Goal: Navigation & Orientation: Find specific page/section

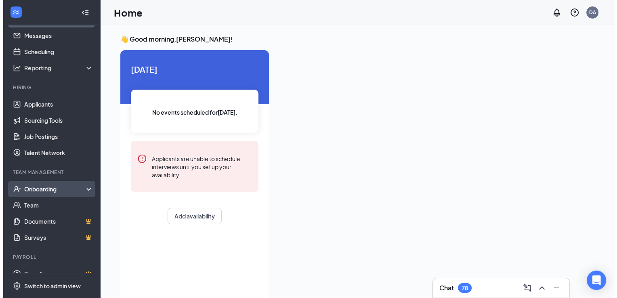
scroll to position [34, 0]
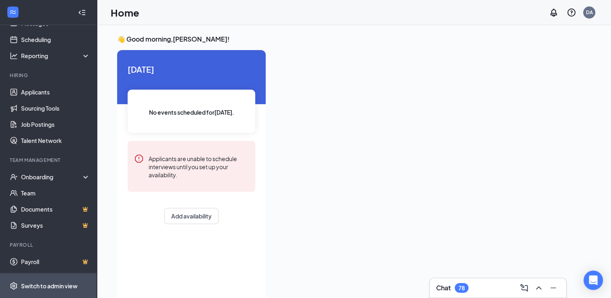
click at [38, 287] on div "Switch to admin view" at bounding box center [49, 286] width 57 height 8
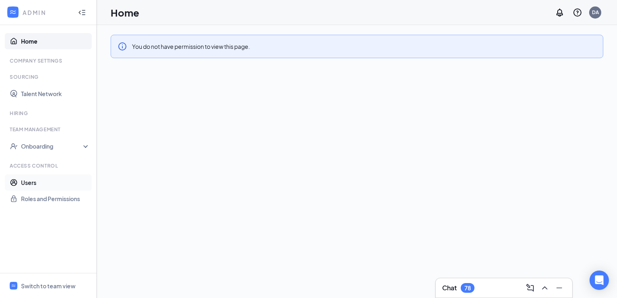
click at [37, 183] on link "Users" at bounding box center [55, 183] width 69 height 16
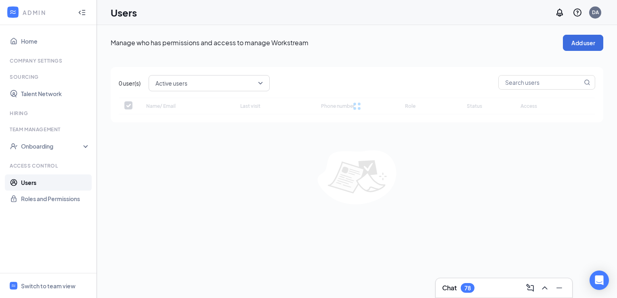
checkbox input "false"
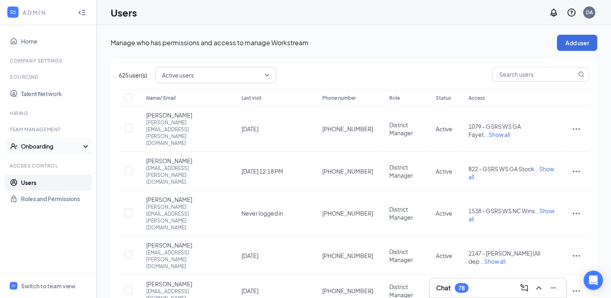
click at [37, 151] on div "Onboarding" at bounding box center [48, 146] width 97 height 16
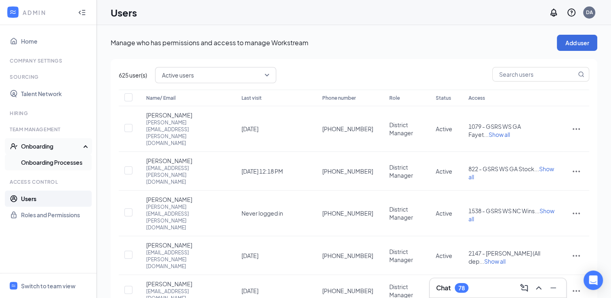
click at [37, 160] on link "Onboarding Processes" at bounding box center [55, 162] width 69 height 16
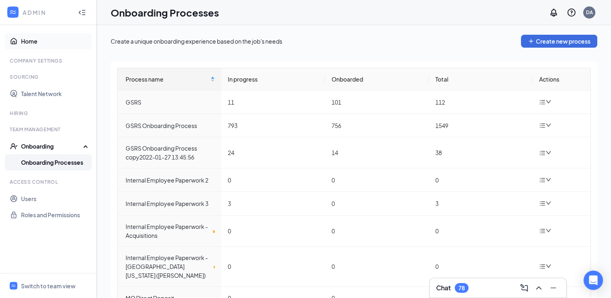
click at [21, 38] on link "Home" at bounding box center [55, 41] width 69 height 16
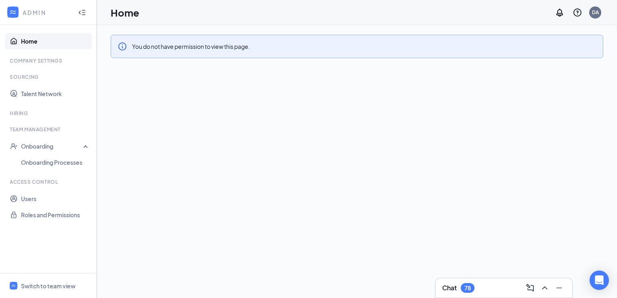
click at [80, 13] on icon "Collapse" at bounding box center [80, 13] width 2 height 4
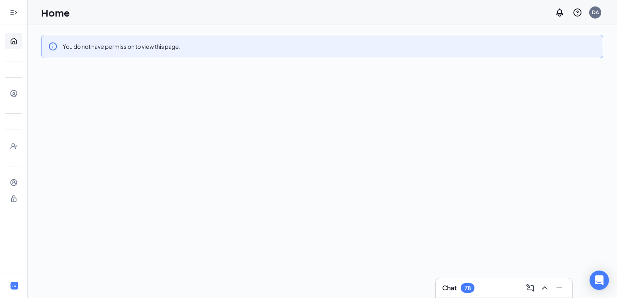
click at [10, 14] on div at bounding box center [14, 12] width 16 height 16
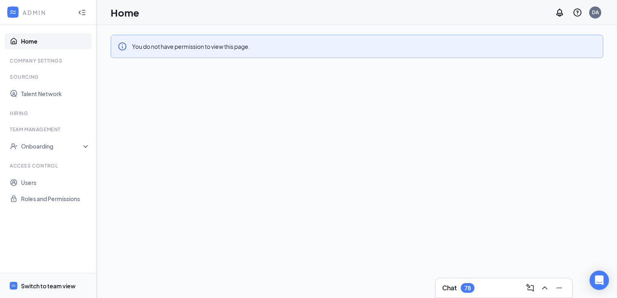
click at [51, 282] on div "Switch to team view" at bounding box center [48, 286] width 55 height 8
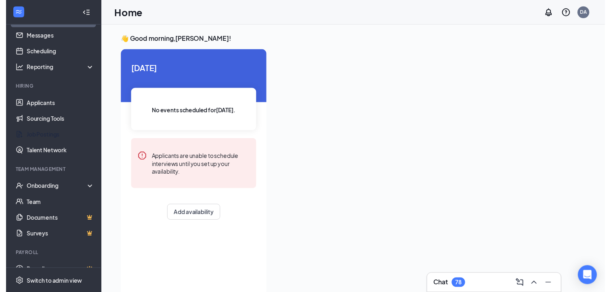
scroll to position [34, 0]
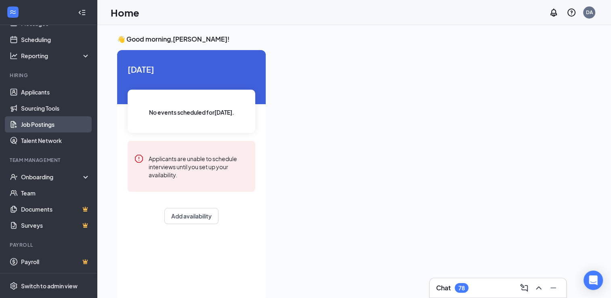
click at [46, 120] on link "Job Postings" at bounding box center [55, 124] width 69 height 16
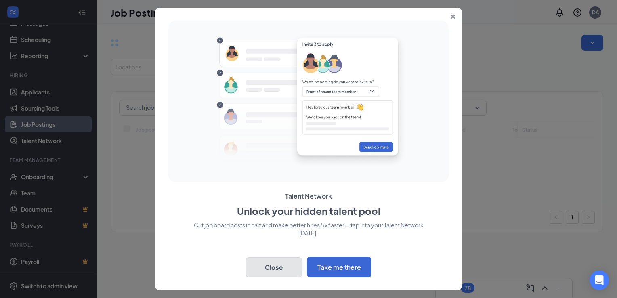
drag, startPoint x: 281, startPoint y: 267, endPoint x: 283, endPoint y: 258, distance: 9.0
click at [281, 267] on button "Close" at bounding box center [274, 267] width 57 height 20
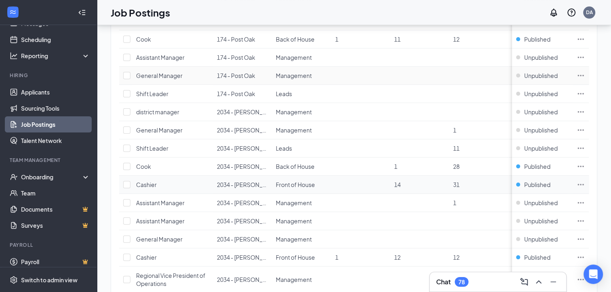
scroll to position [162, 0]
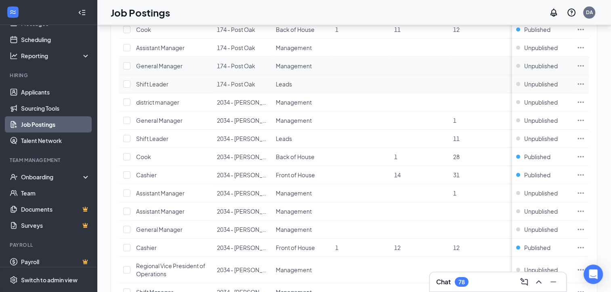
click at [386, 70] on td at bounding box center [360, 66] width 59 height 18
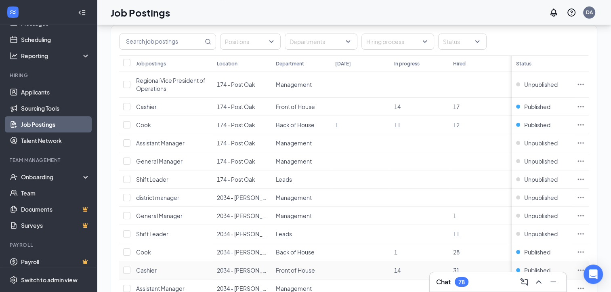
scroll to position [0, 0]
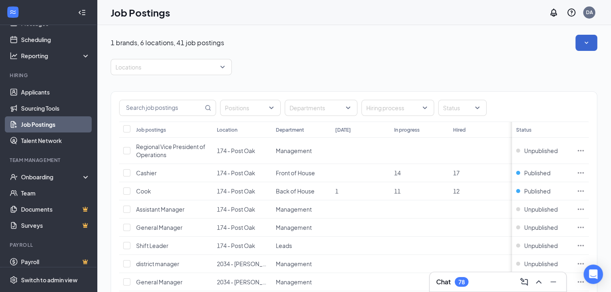
drag, startPoint x: 592, startPoint y: 31, endPoint x: 598, endPoint y: 35, distance: 7.5
click at [598, 42] on button "button" at bounding box center [587, 43] width 22 height 16
drag, startPoint x: 601, startPoint y: 43, endPoint x: 584, endPoint y: 53, distance: 19.5
click at [598, 43] on button "button" at bounding box center [587, 43] width 22 height 16
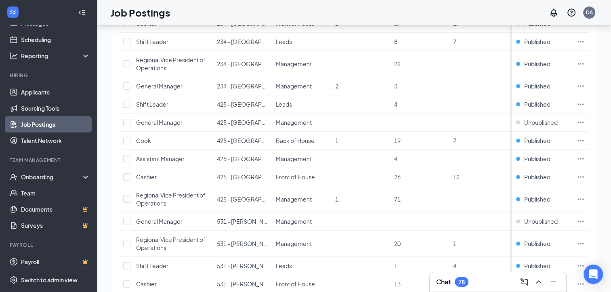
scroll to position [686, 0]
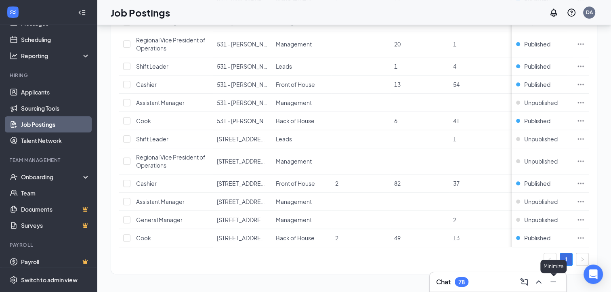
click at [551, 280] on icon "Minimize" at bounding box center [554, 282] width 10 height 10
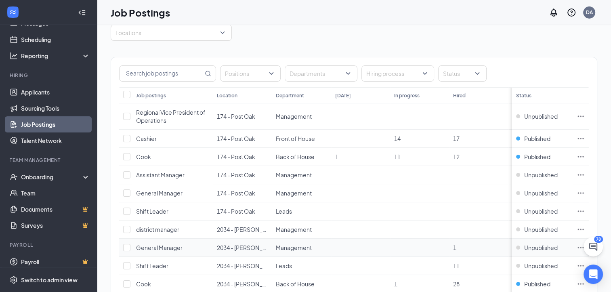
scroll to position [0, 0]
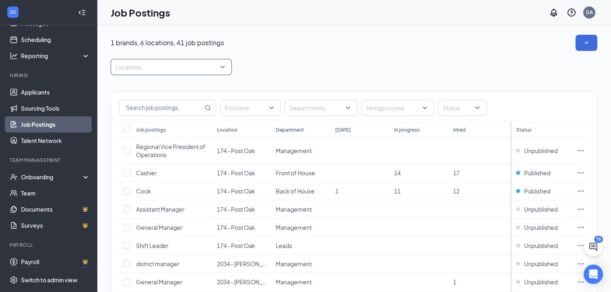
click at [192, 69] on div at bounding box center [167, 67] width 109 height 13
